Goal: Task Accomplishment & Management: Use online tool/utility

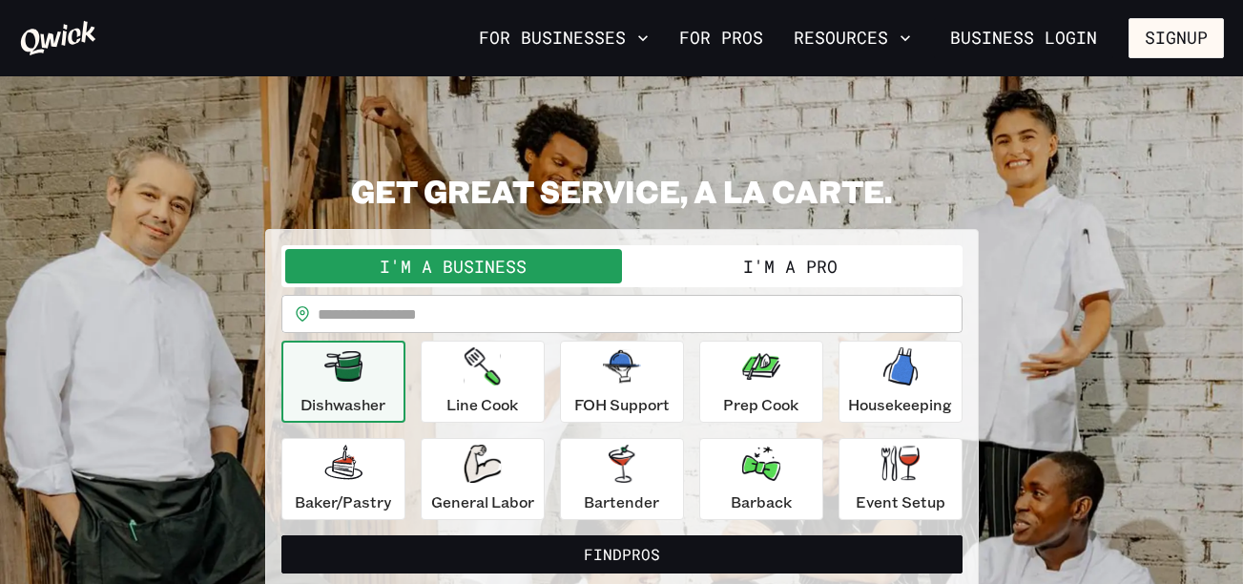
click at [820, 264] on button "I'm a Pro" at bounding box center [790, 266] width 337 height 34
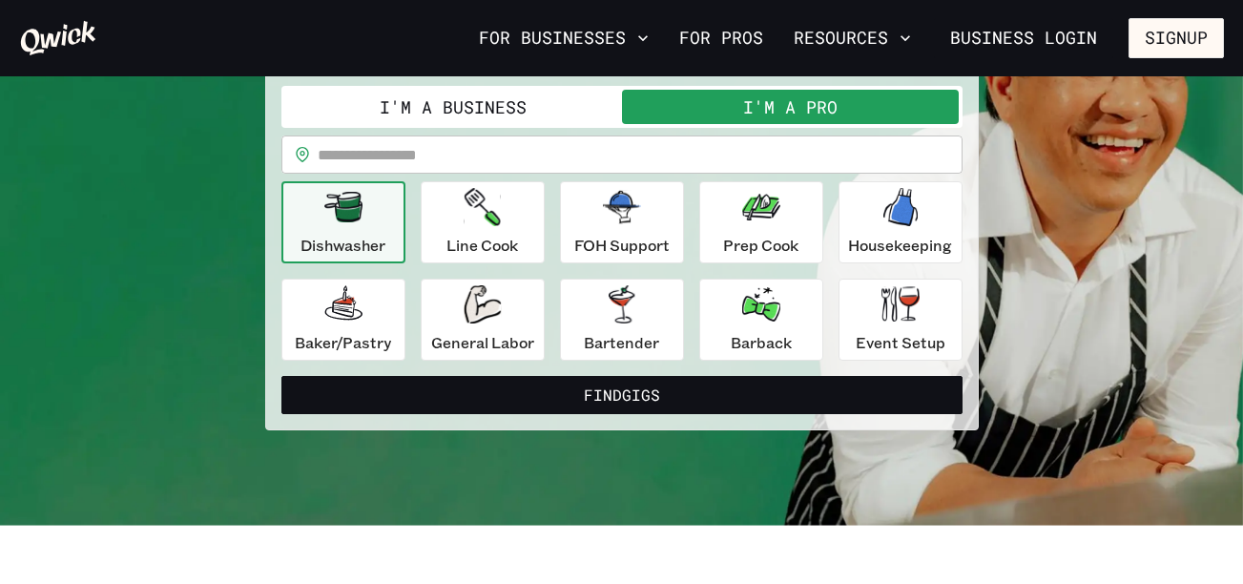
scroll to position [160, 0]
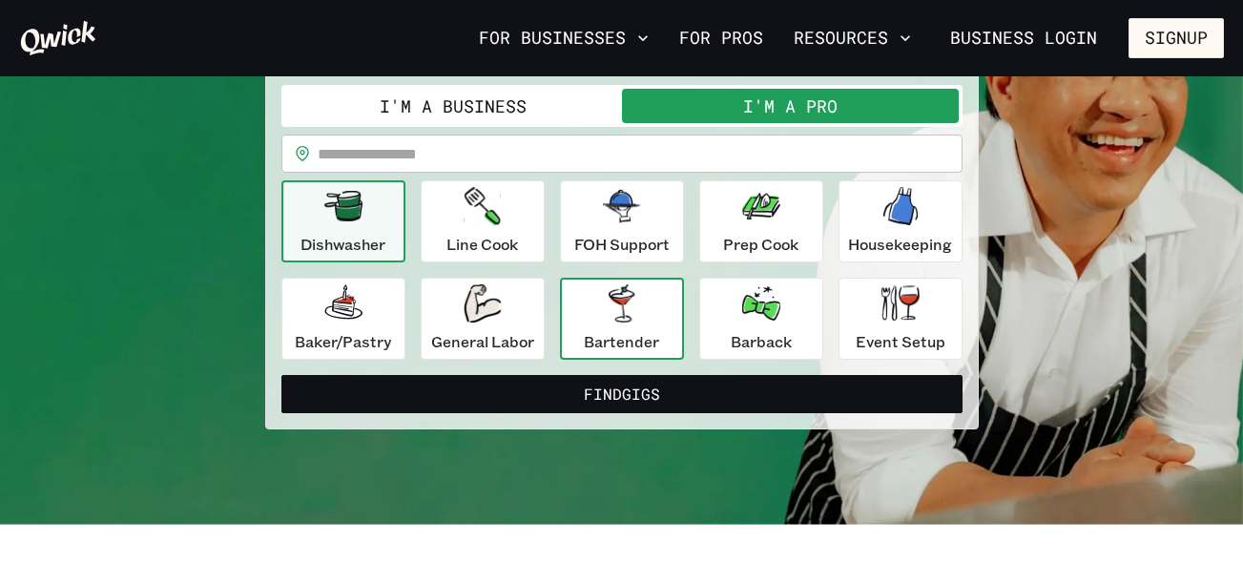
click at [627, 313] on icon "button" at bounding box center [622, 303] width 26 height 38
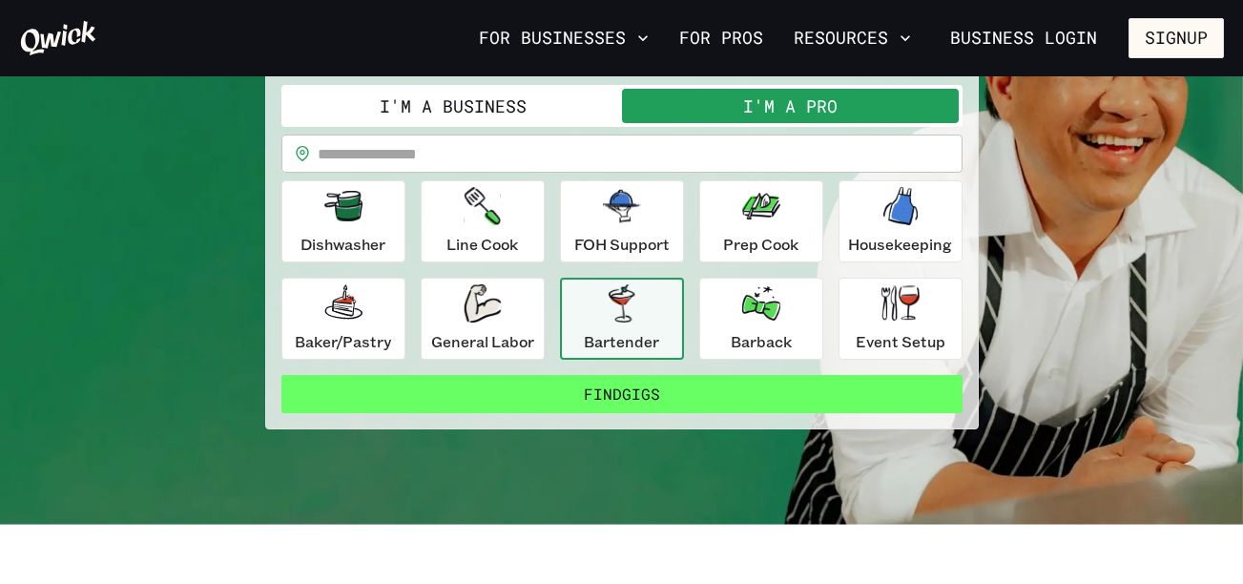
click at [641, 402] on button "Find Gigs" at bounding box center [621, 394] width 681 height 38
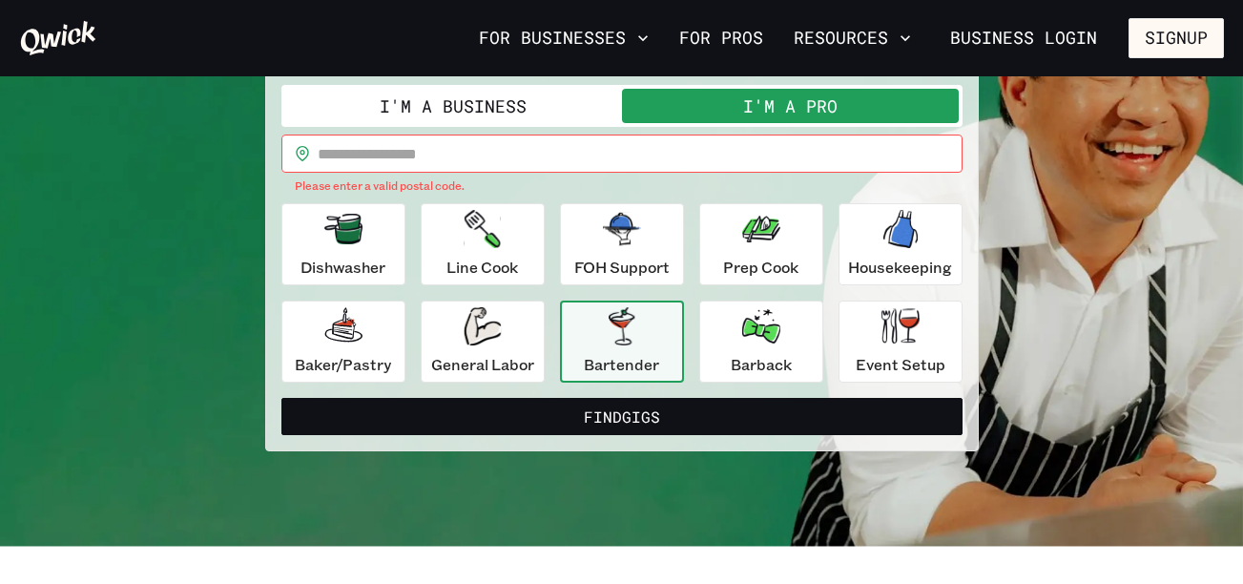
click at [446, 159] on input "text" at bounding box center [640, 154] width 645 height 38
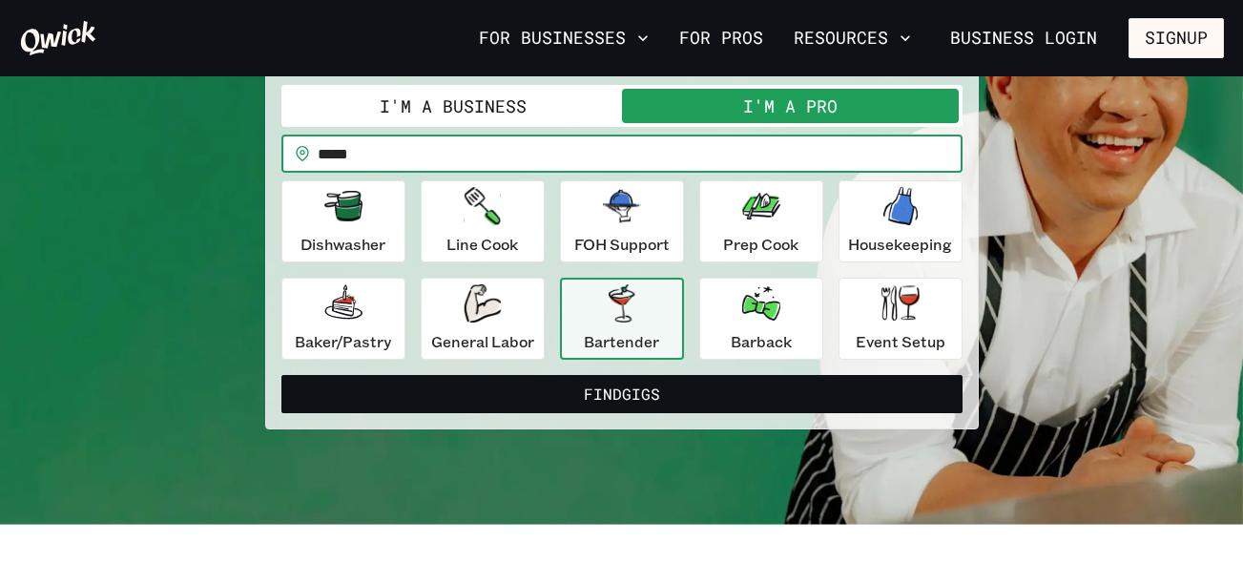
click at [327, 162] on input "*****" at bounding box center [640, 154] width 645 height 38
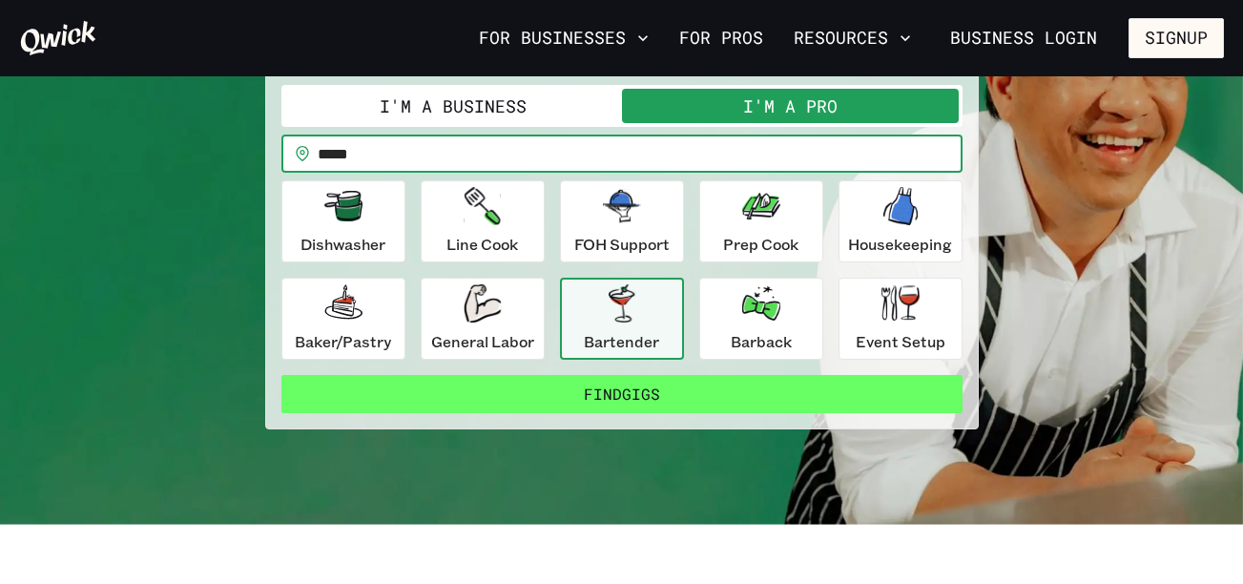
type input "*****"
click at [613, 380] on button "Find Gigs" at bounding box center [621, 394] width 681 height 38
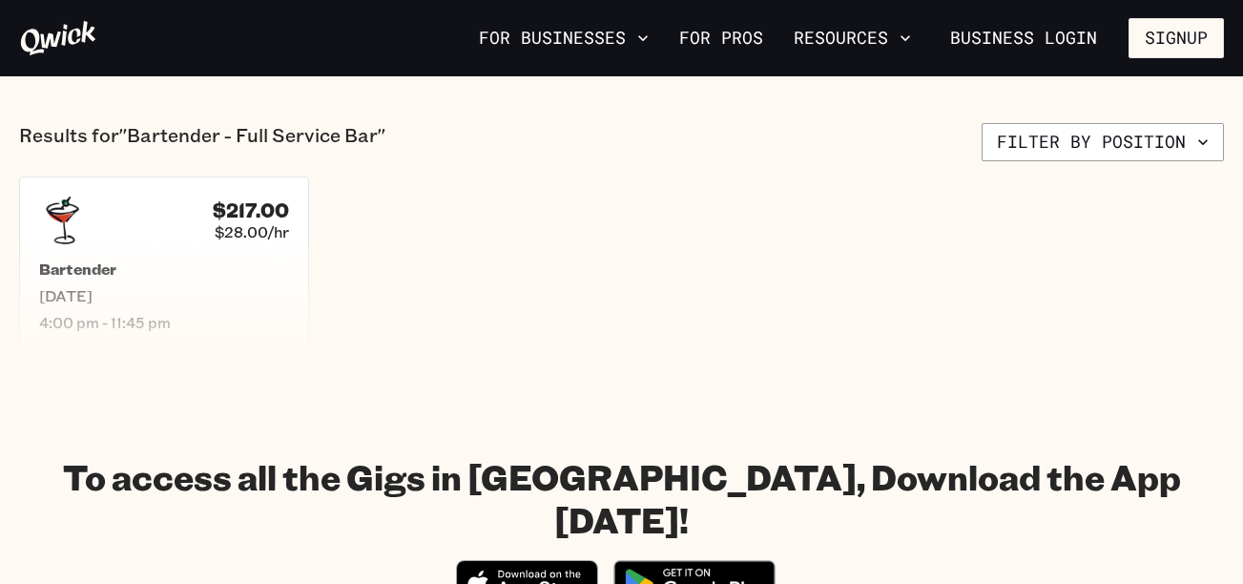
scroll to position [470, 0]
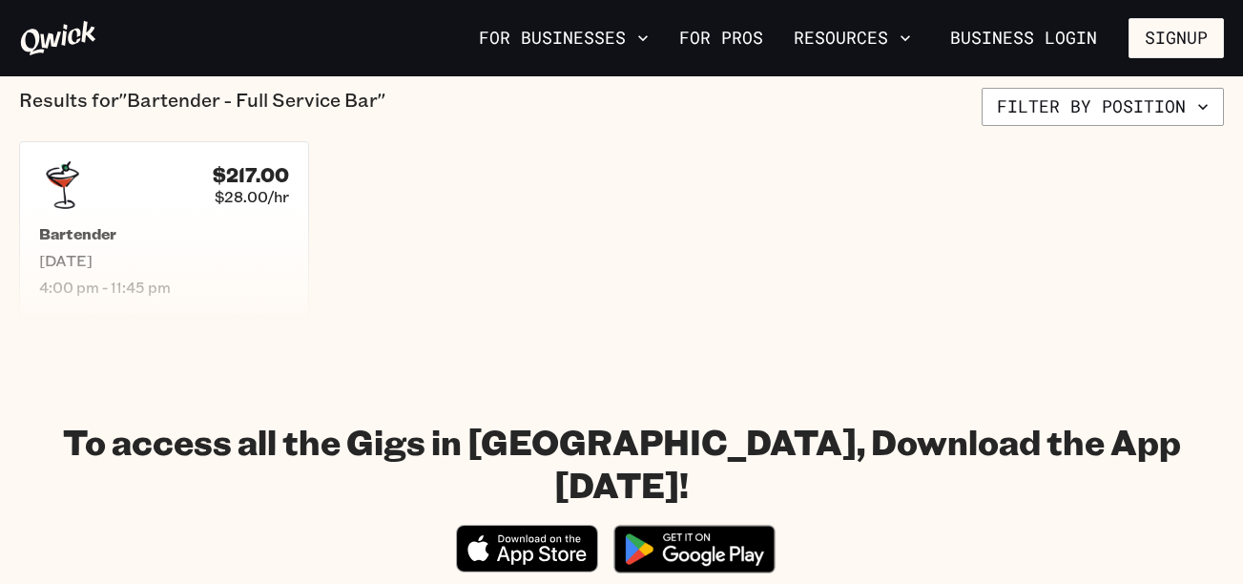
click at [52, 113] on p "Results for "Bartender - Full Service Bar"" at bounding box center [202, 107] width 366 height 38
click at [171, 210] on div "$217.00 $28.00/hr Bartender [DATE] 4:00 pm - 11:45 pm" at bounding box center [163, 228] width 301 height 182
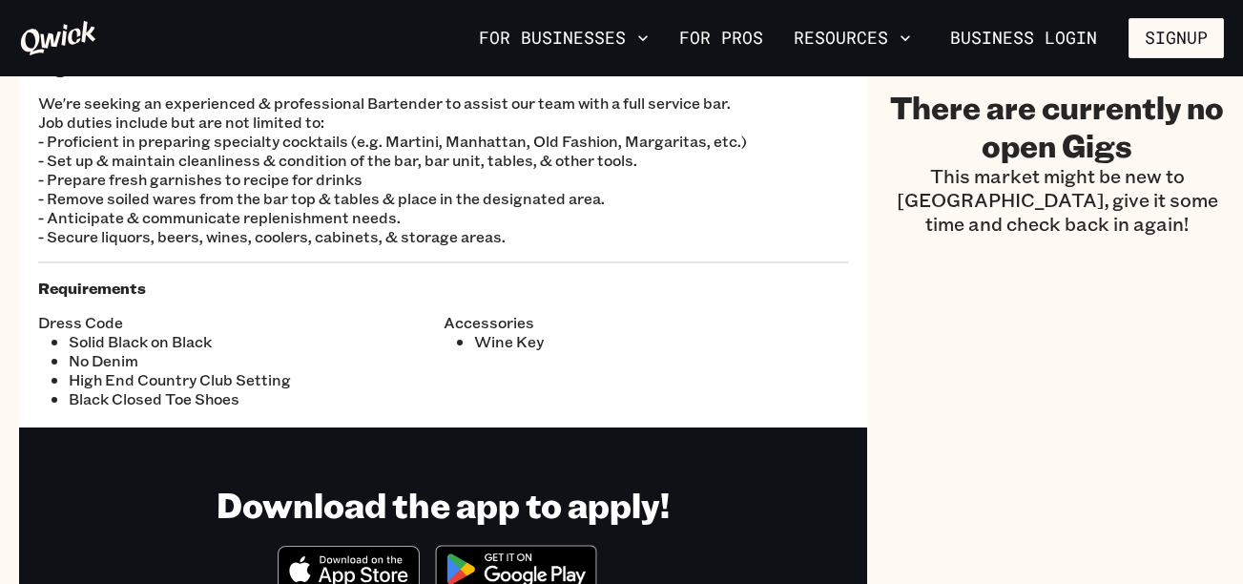
scroll to position [239, 0]
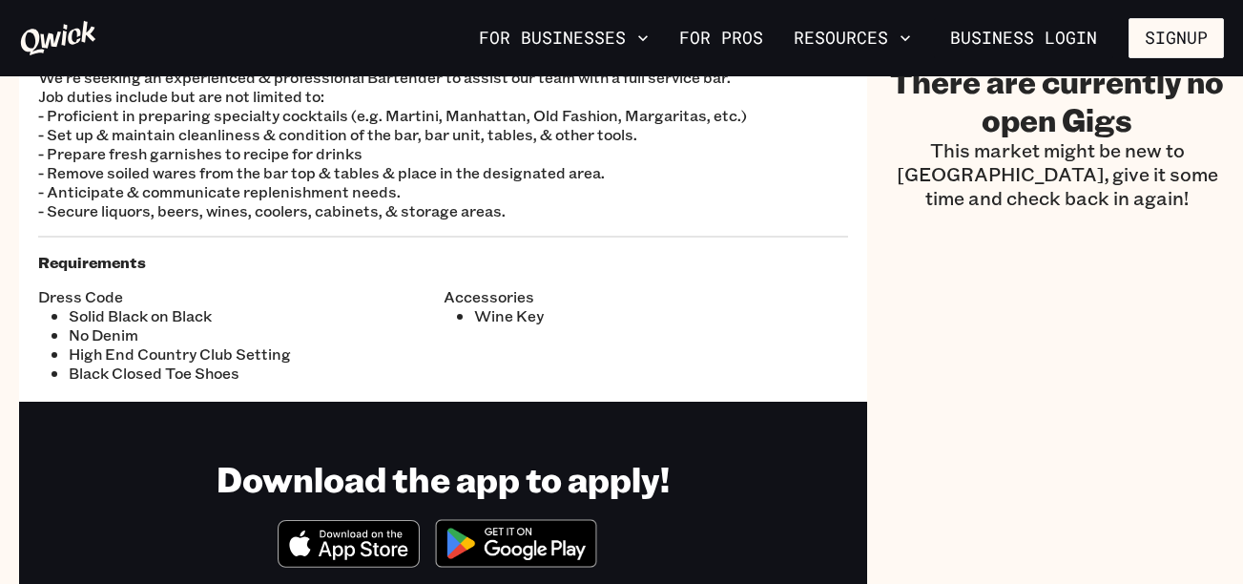
click at [1038, 229] on div "There are currently no open Gigs This market might be new to [GEOGRAPHIC_DATA],…" at bounding box center [1057, 259] width 334 height 747
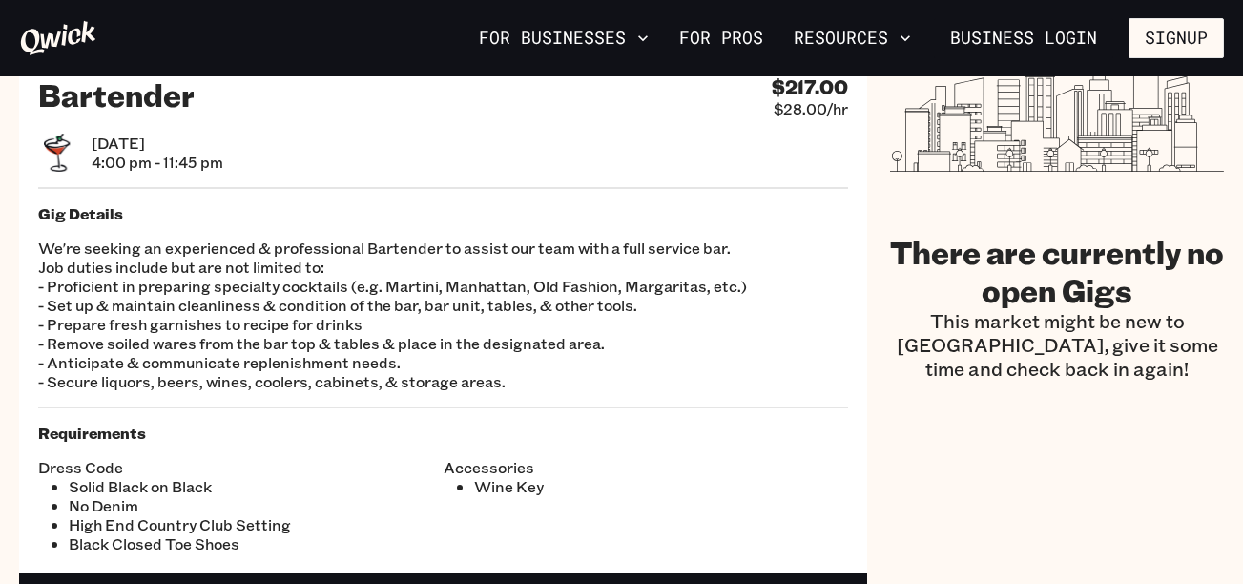
scroll to position [0, 0]
